Goal: Task Accomplishment & Management: Use online tool/utility

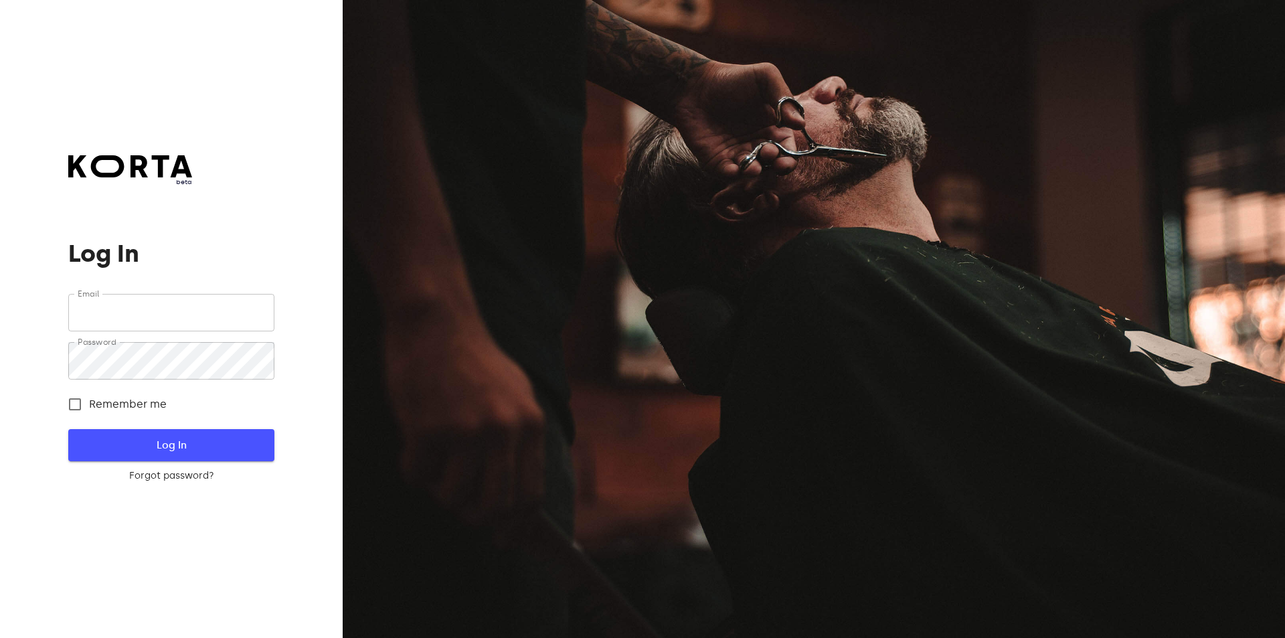
type input "[EMAIL_ADDRESS][DOMAIN_NAME]"
click at [181, 445] on span "Log In" at bounding box center [171, 444] width 163 height 17
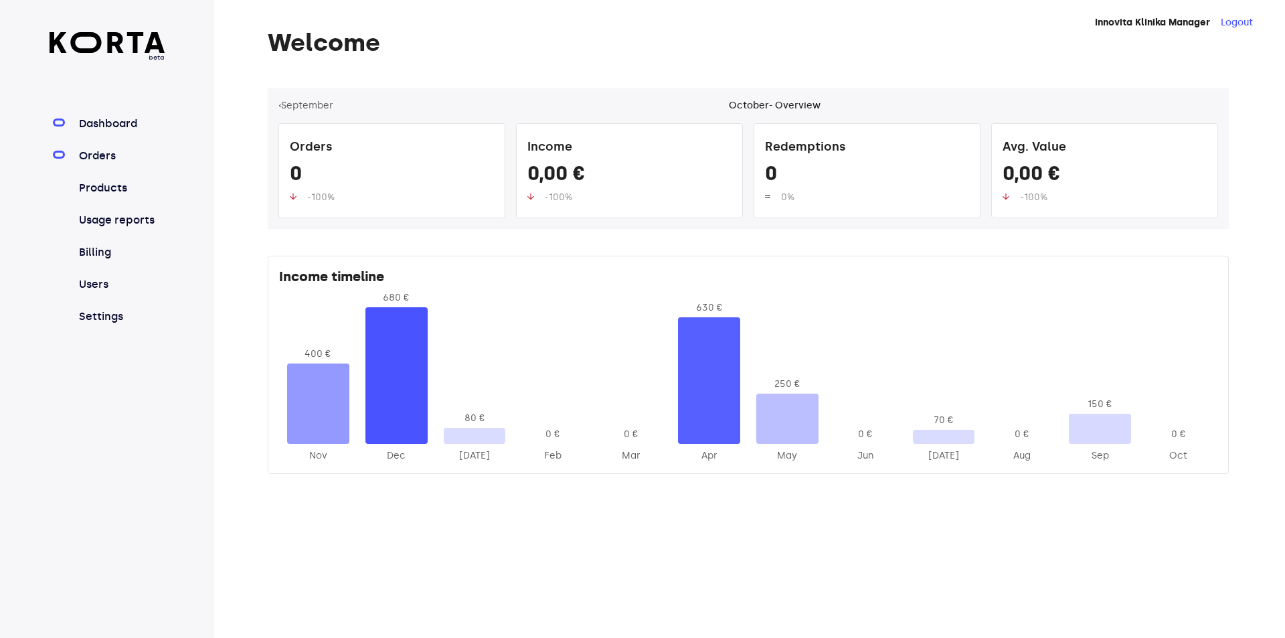
click at [114, 161] on link "Orders" at bounding box center [120, 156] width 89 height 16
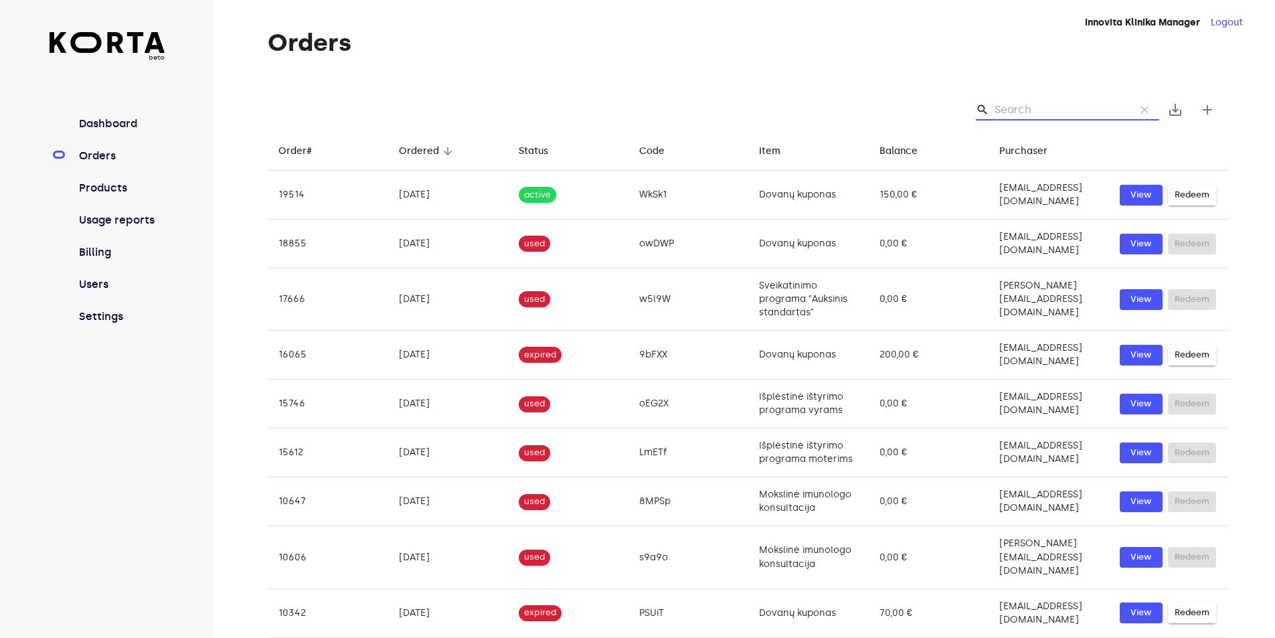
click at [1070, 99] on input "Search" at bounding box center [1060, 109] width 130 height 21
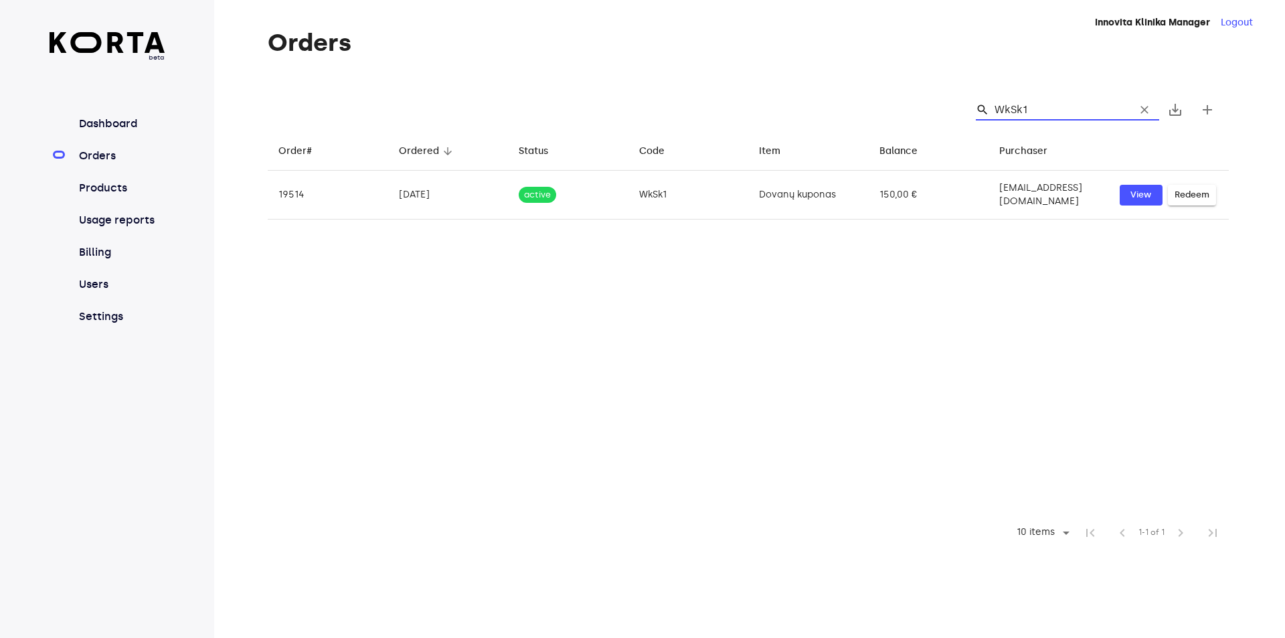
type input "WkSk1"
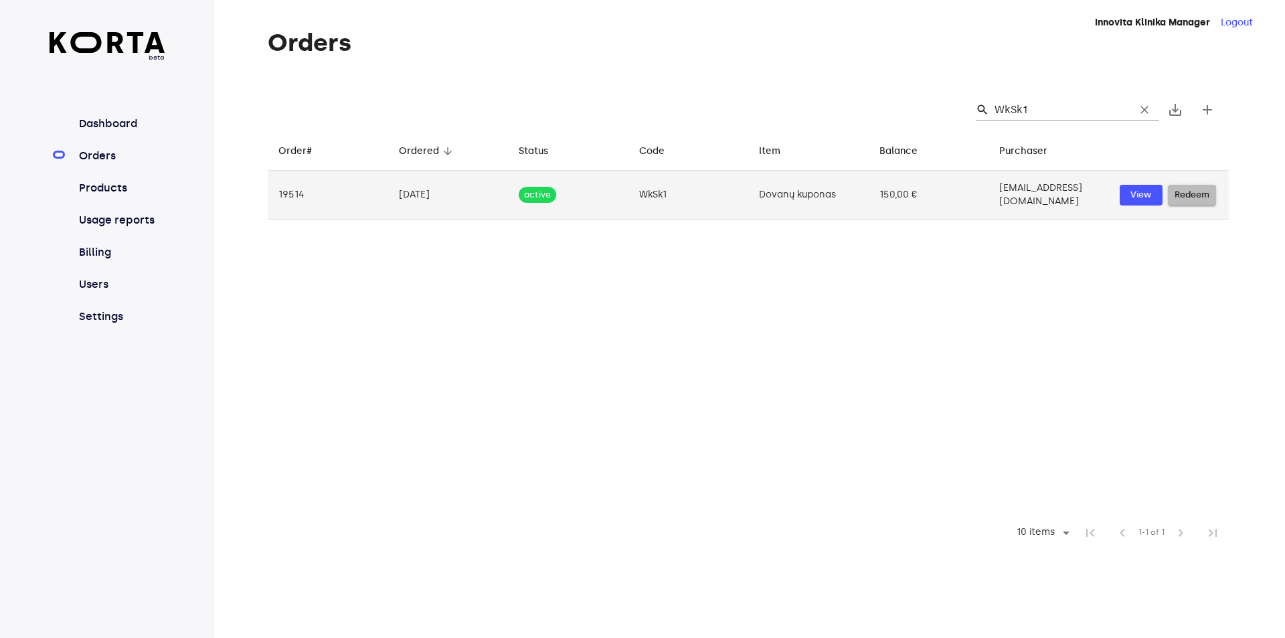
click at [1191, 192] on span "Redeem" at bounding box center [1192, 194] width 35 height 15
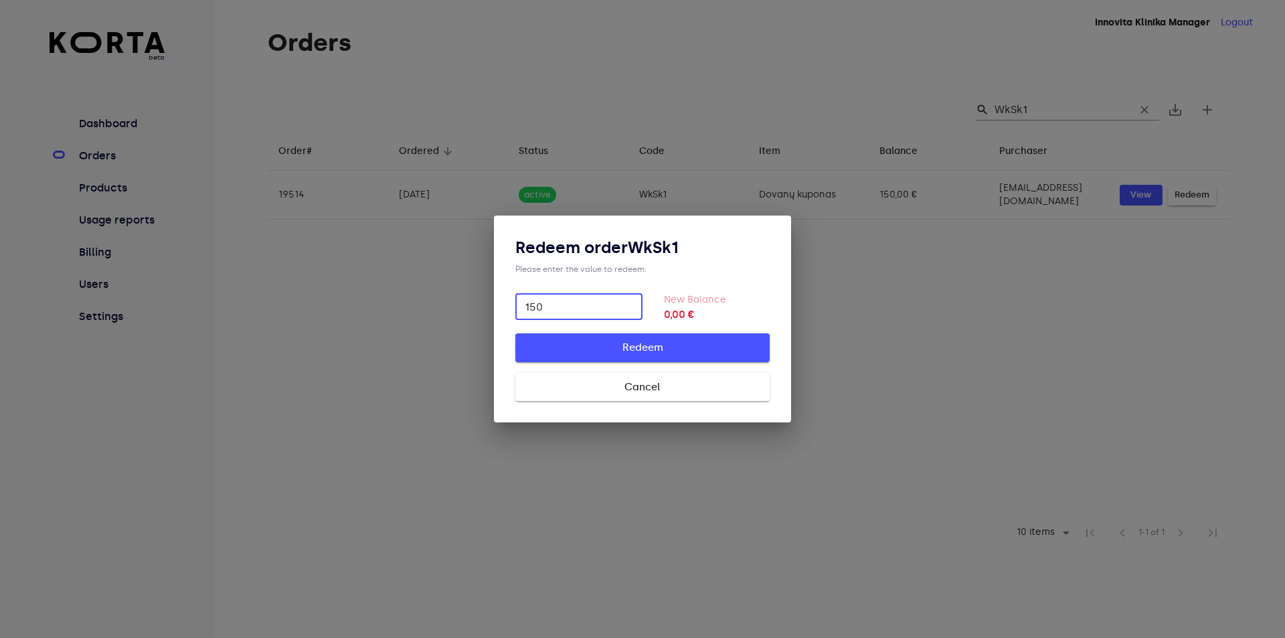
type input "150"
click at [692, 337] on button "Redeem" at bounding box center [642, 347] width 254 height 28
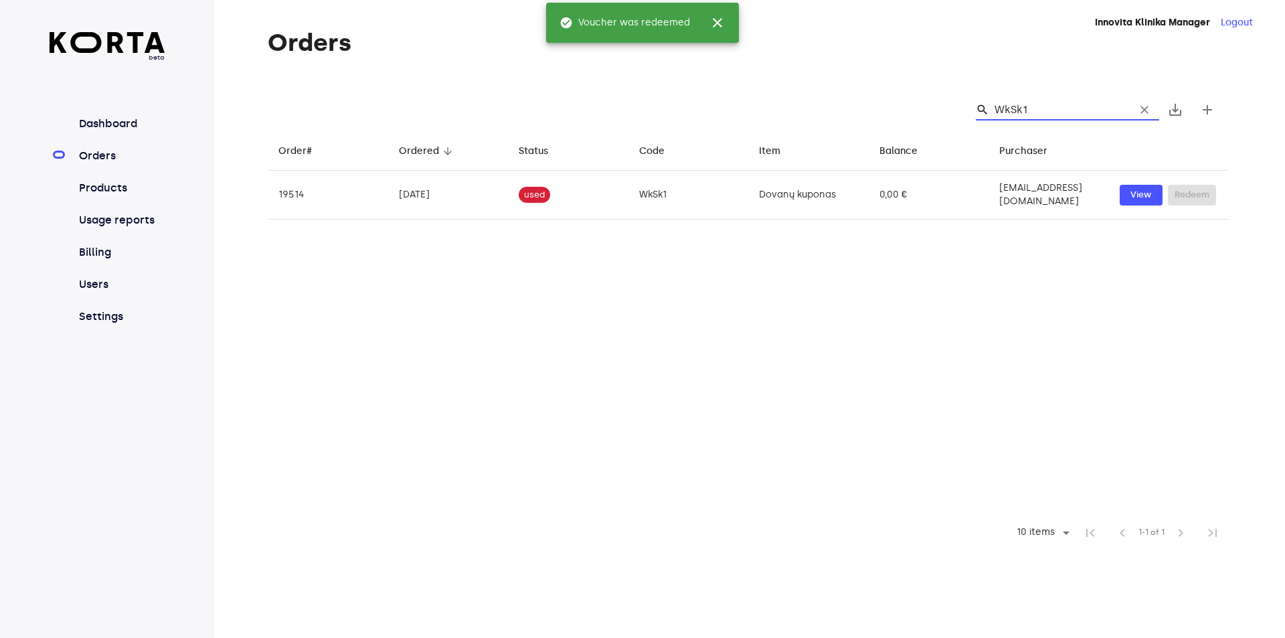
drag, startPoint x: 1039, startPoint y: 104, endPoint x: 876, endPoint y: 90, distance: 163.2
click at [899, 96] on div "search WkSk1 clear save_alt add" at bounding box center [748, 109] width 961 height 43
